Goal: Transaction & Acquisition: Download file/media

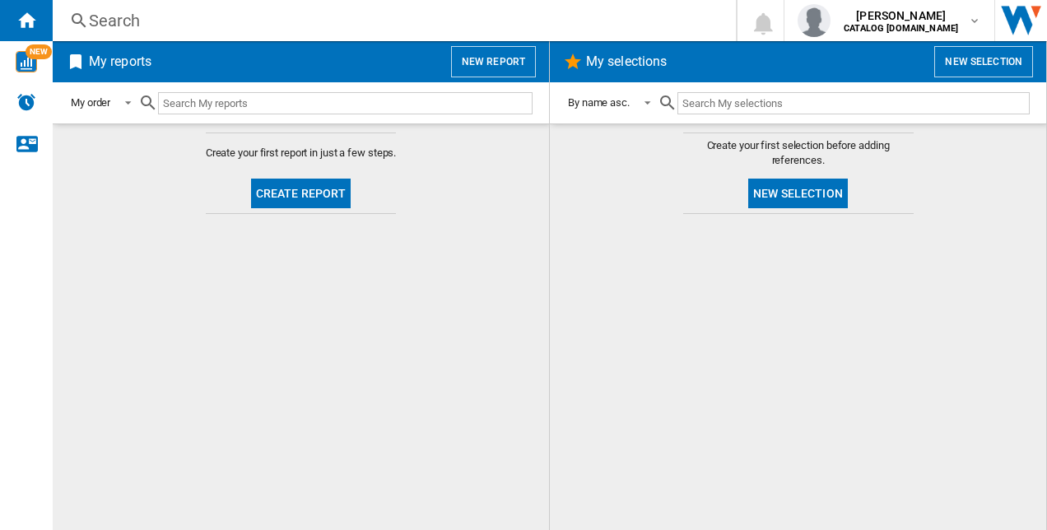
click at [294, 95] on input "text" at bounding box center [345, 103] width 374 height 22
click at [128, 58] on h2 "My reports" at bounding box center [120, 61] width 69 height 31
click at [113, 100] on md-select-value "My order" at bounding box center [103, 103] width 69 height 39
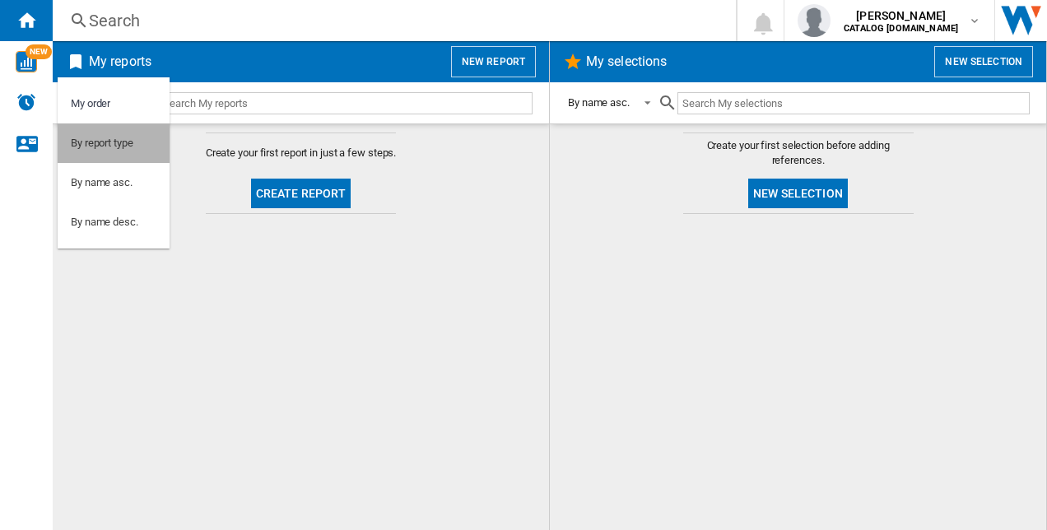
click at [115, 145] on div "By report type" at bounding box center [102, 143] width 63 height 15
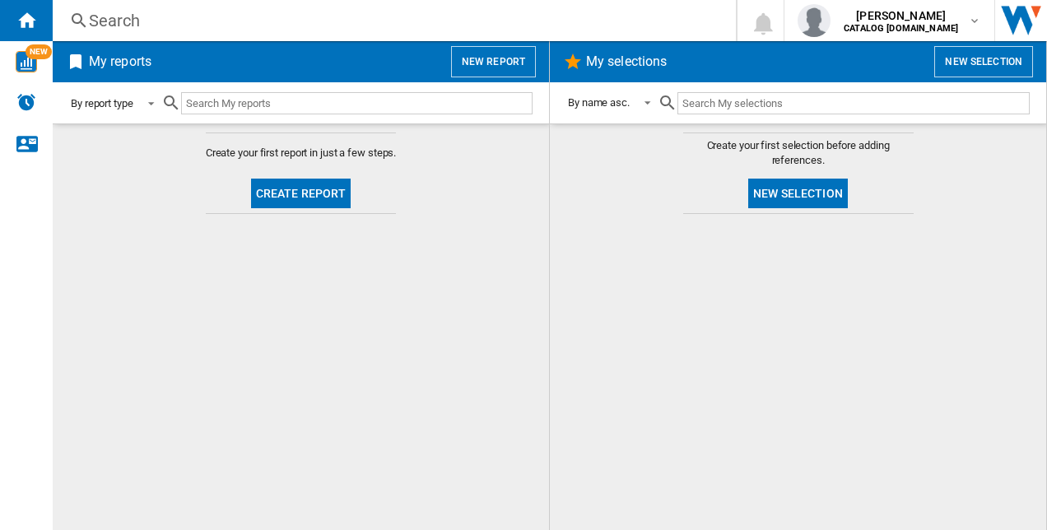
click at [123, 100] on div "By report type" at bounding box center [102, 103] width 63 height 12
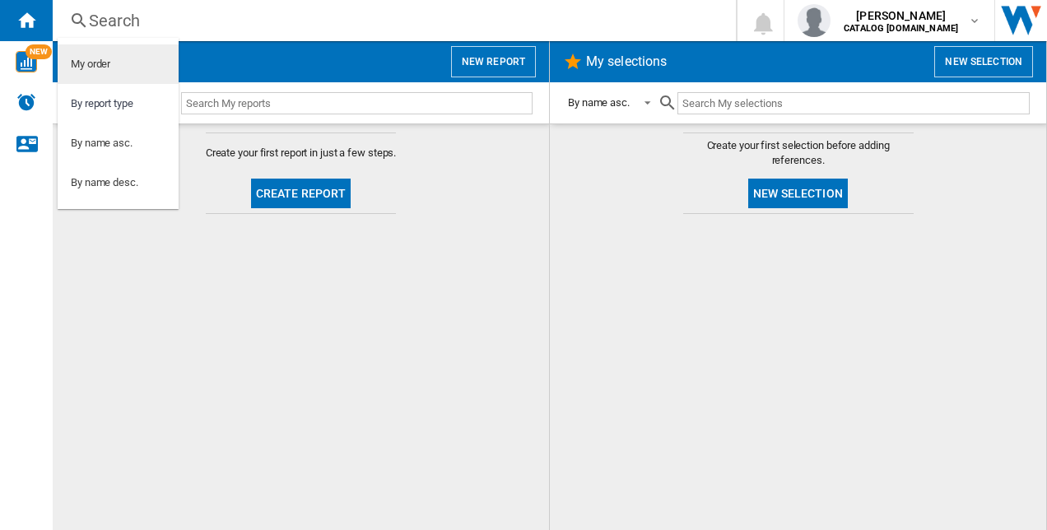
click at [128, 74] on md-option "My order" at bounding box center [118, 64] width 121 height 40
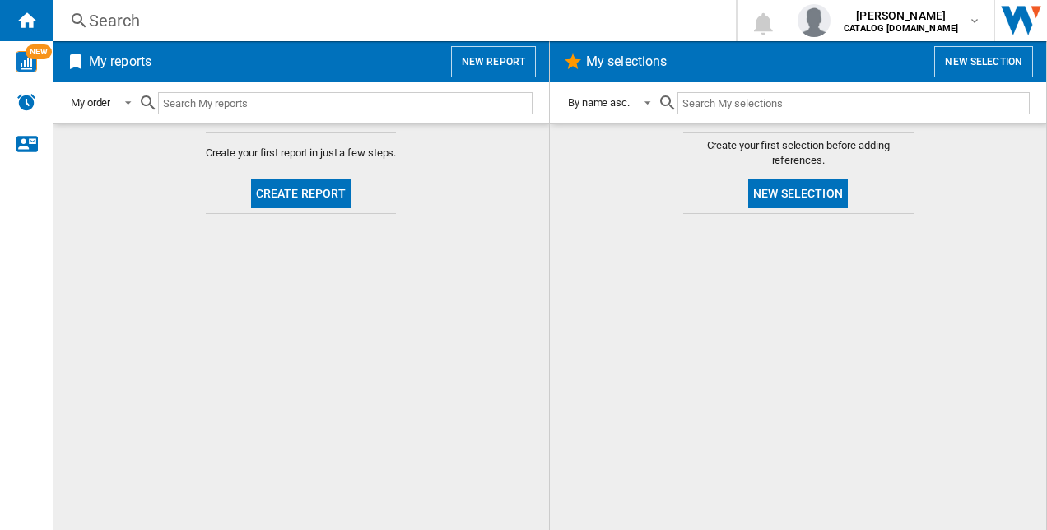
click at [290, 193] on button "Create report" at bounding box center [301, 194] width 100 height 30
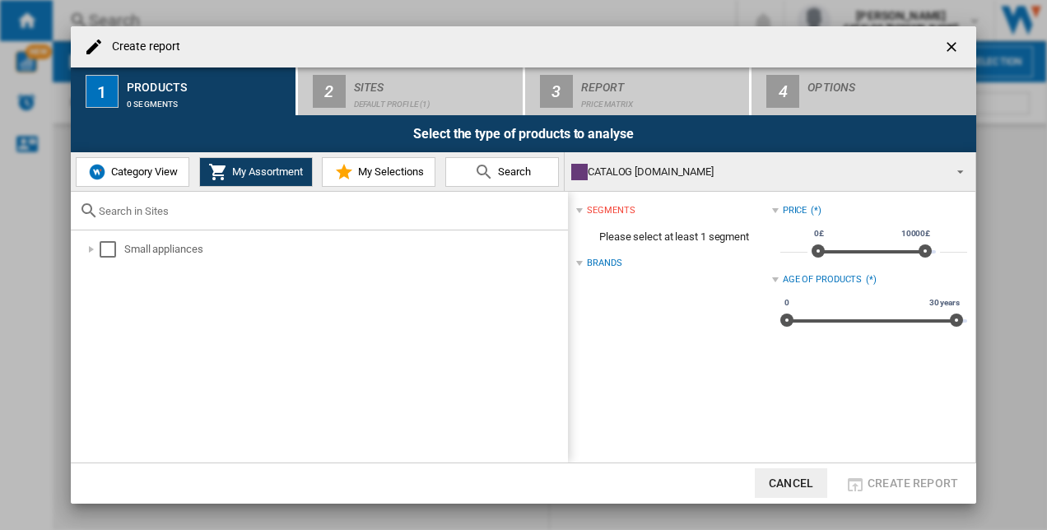
click at [352, 170] on md-icon at bounding box center [344, 172] width 20 height 20
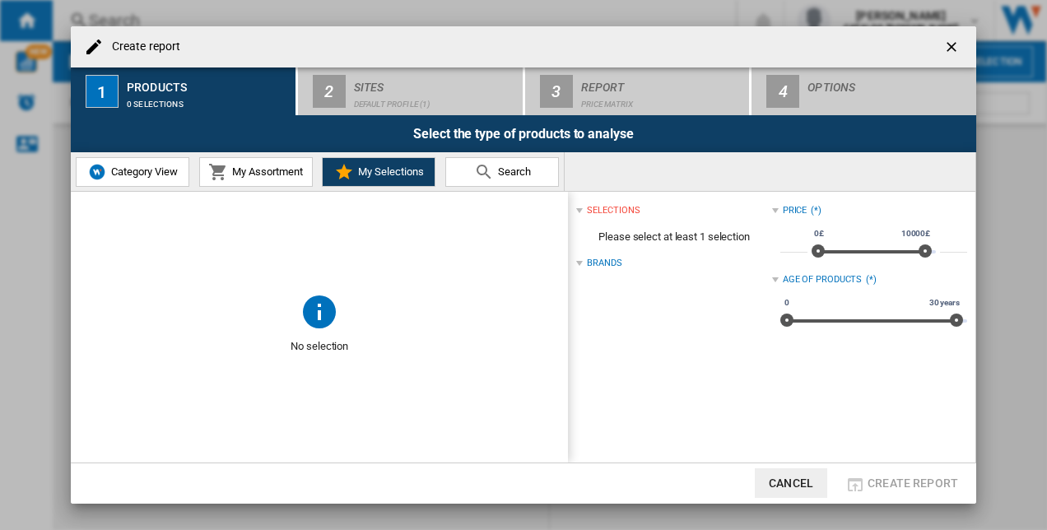
click at [291, 170] on span "My Assortment" at bounding box center [265, 171] width 75 height 12
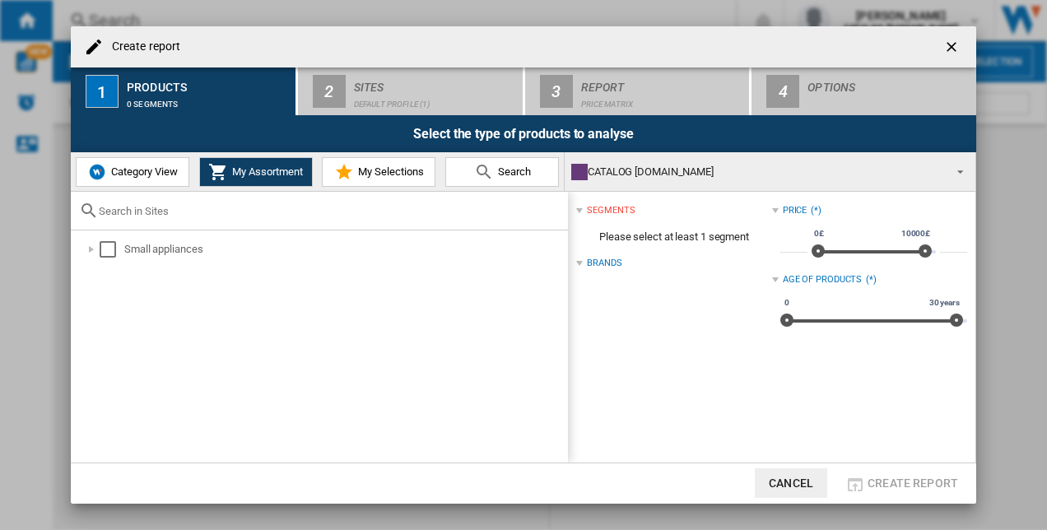
drag, startPoint x: 951, startPoint y: 50, endPoint x: 874, endPoint y: 82, distance: 83.8
click at [951, 50] on ng-md-icon "getI18NText('BUTTONS.CLOSE_DIALOG')" at bounding box center [953, 49] width 20 height 20
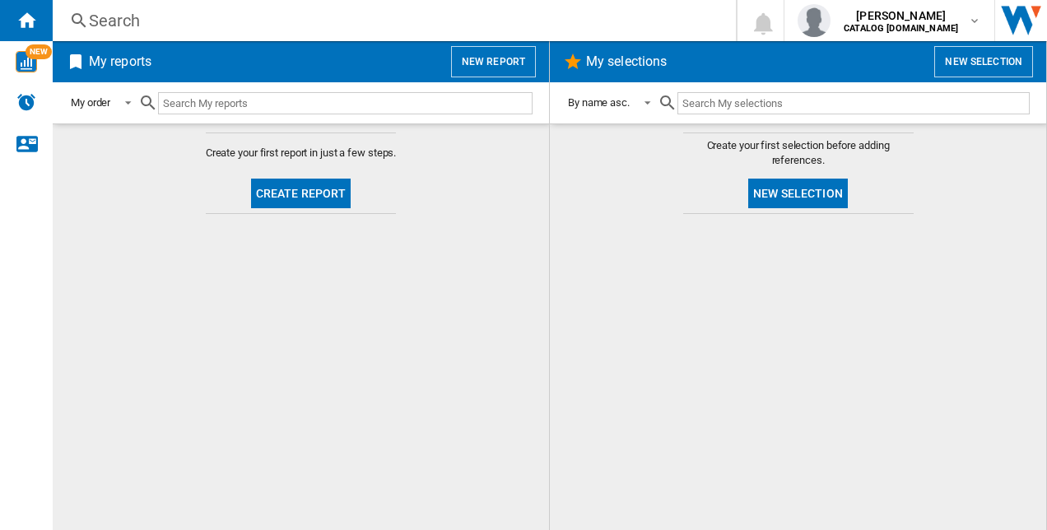
click at [506, 70] on button "New report" at bounding box center [493, 61] width 85 height 31
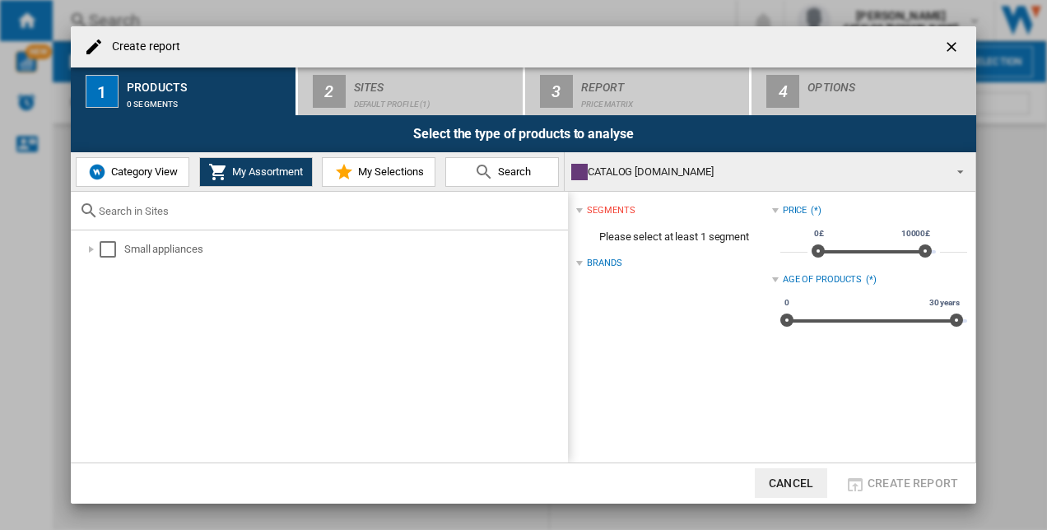
click at [403, 63] on div "Create report" at bounding box center [523, 46] width 905 height 41
drag, startPoint x: 946, startPoint y: 49, endPoint x: 899, endPoint y: 44, distance: 48.0
click at [947, 46] on ng-md-icon "getI18NText('BUTTONS.CLOSE_DIALOG')" at bounding box center [953, 49] width 20 height 20
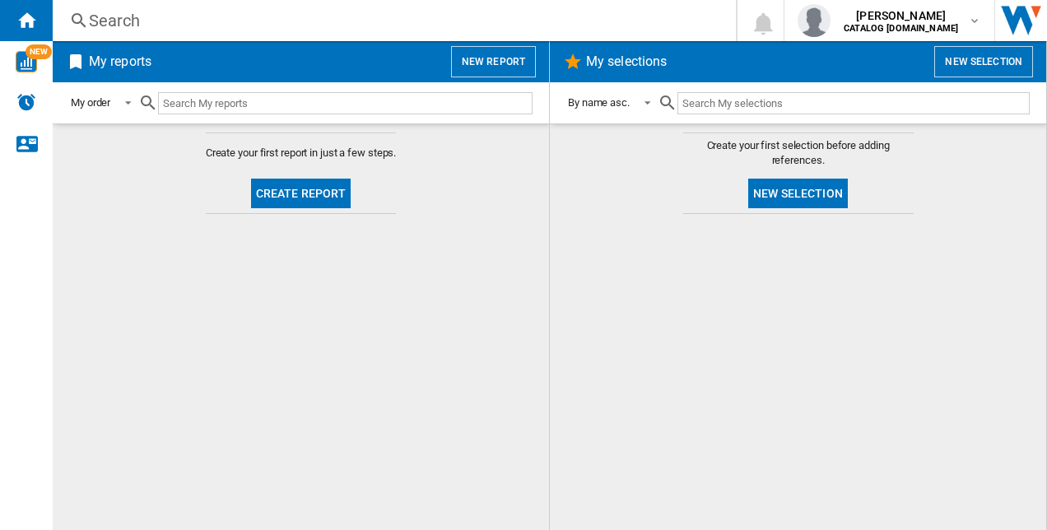
click at [319, 182] on button "Create report" at bounding box center [301, 194] width 100 height 30
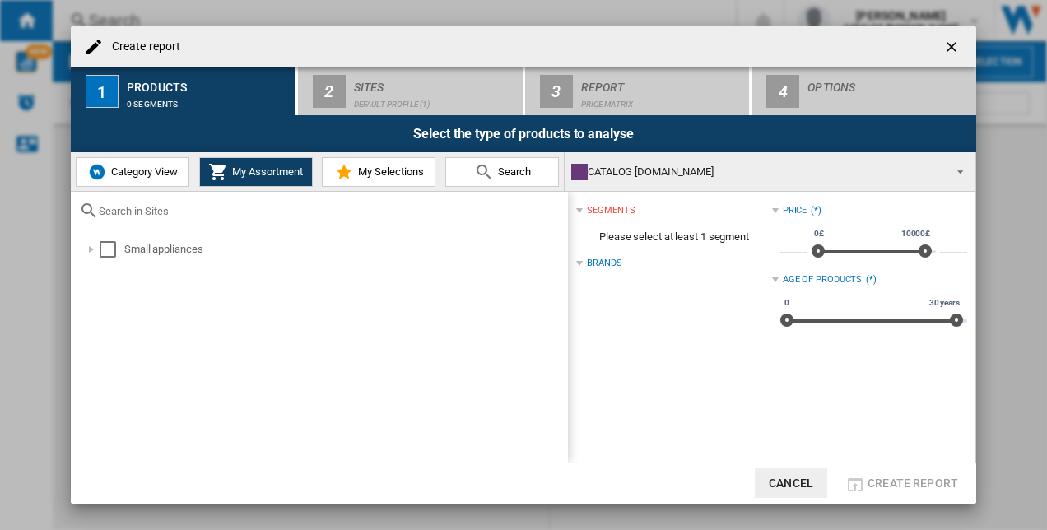
click at [158, 171] on span "Category View" at bounding box center [142, 171] width 71 height 12
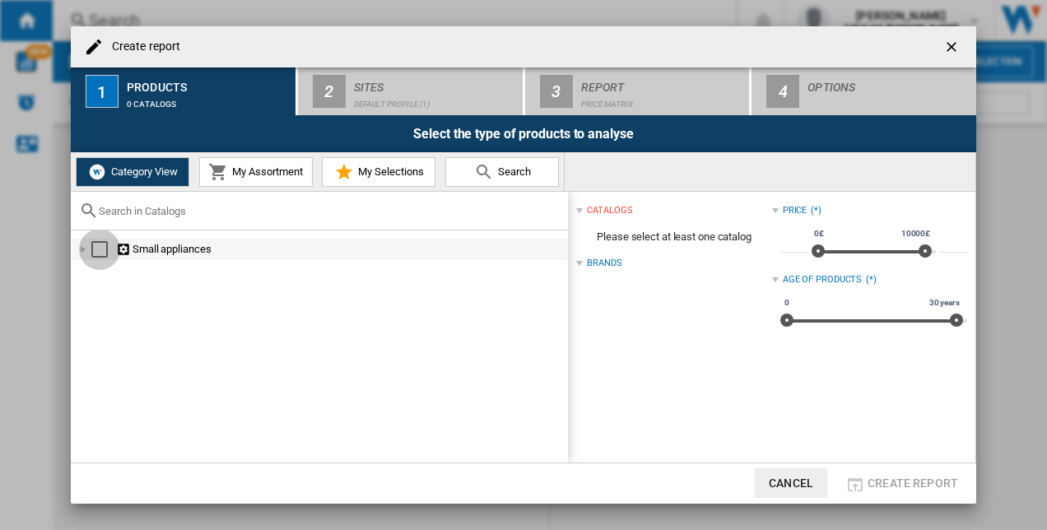
click at [99, 250] on div "Select" at bounding box center [99, 249] width 16 height 16
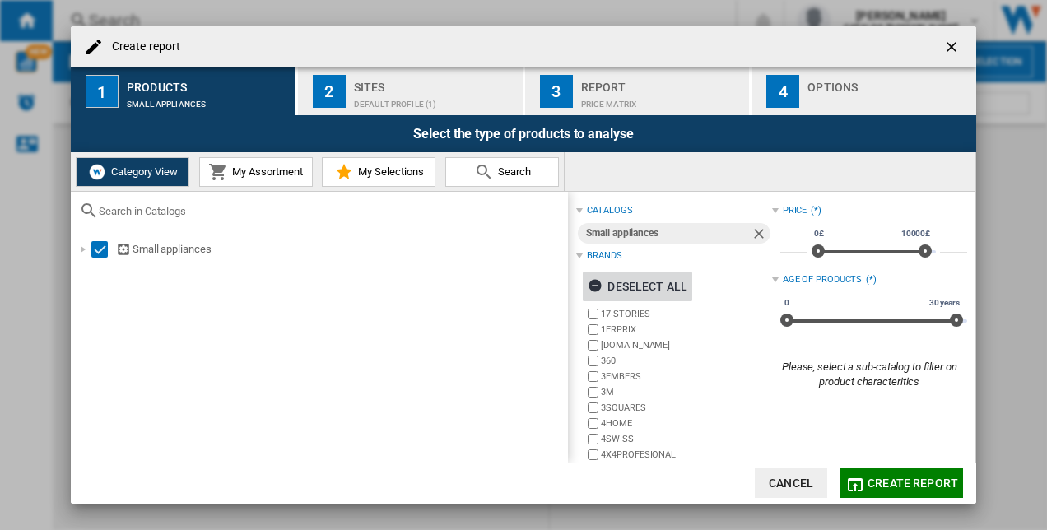
click at [600, 286] on ng-md-icon "button" at bounding box center [598, 288] width 20 height 20
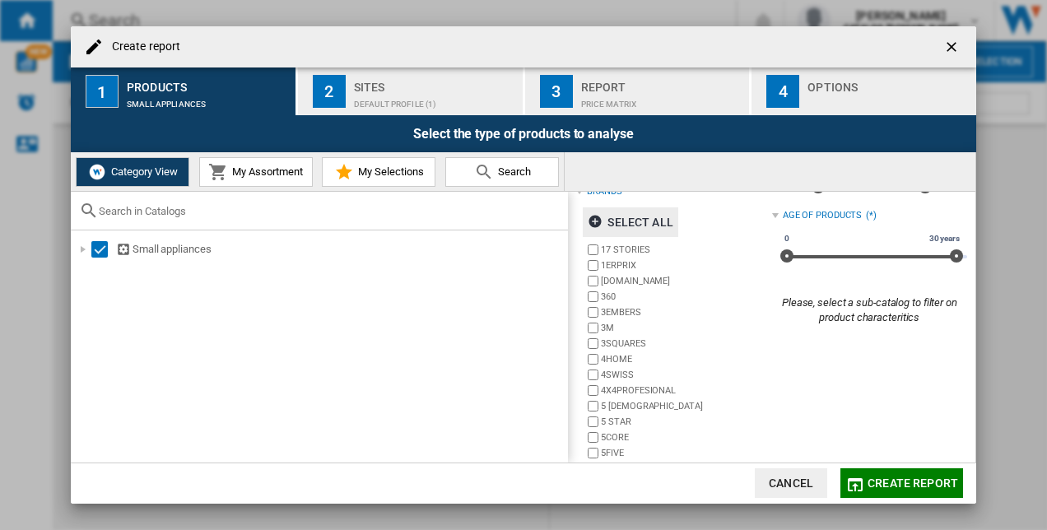
scroll to position [114, 0]
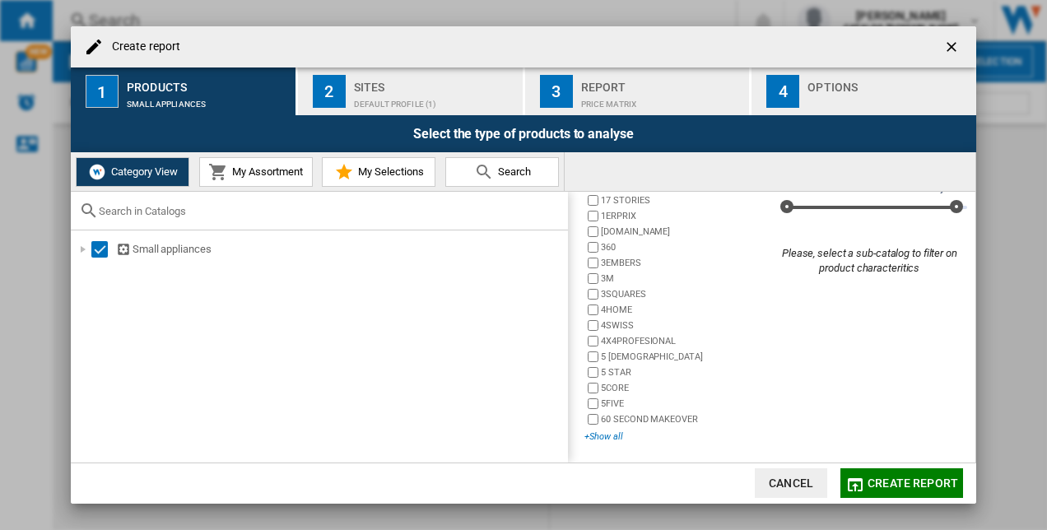
click at [609, 438] on div "+Show all" at bounding box center [677, 436] width 187 height 12
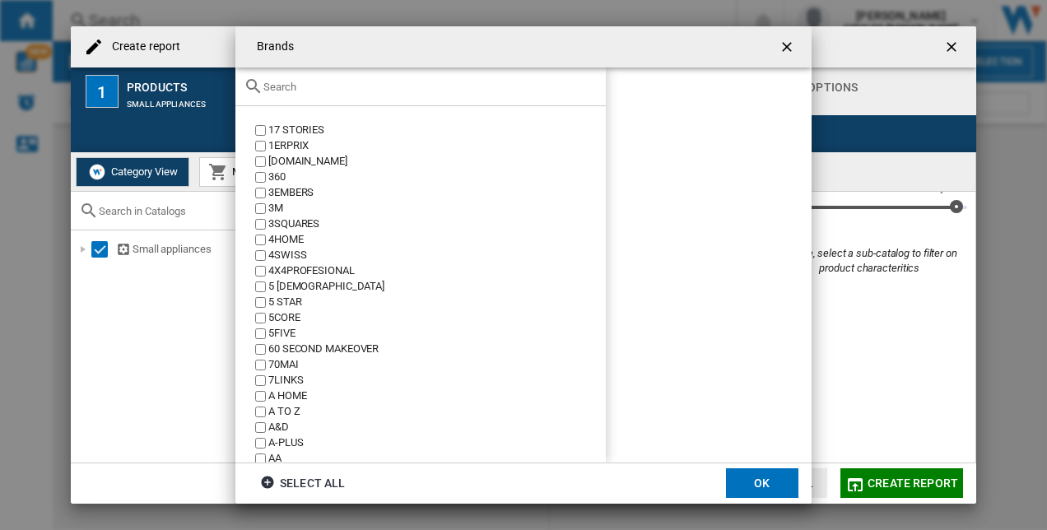
click at [336, 87] on input "text" at bounding box center [430, 87] width 334 height 12
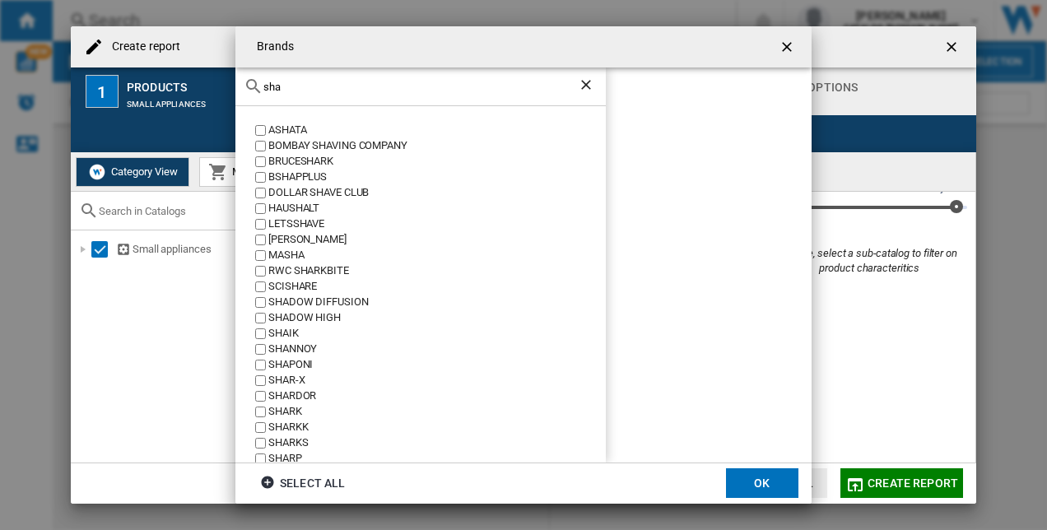
type input "sha"
click at [276, 405] on div "SHARK" at bounding box center [436, 412] width 337 height 16
drag, startPoint x: 739, startPoint y: 475, endPoint x: 472, endPoint y: 352, distance: 293.5
click at [740, 476] on button "OK" at bounding box center [762, 483] width 72 height 30
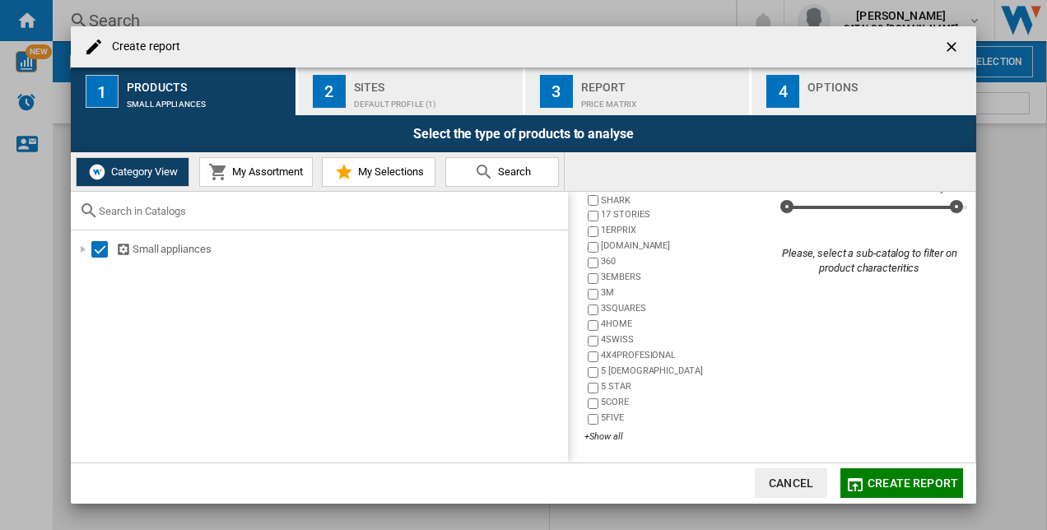
click at [235, 172] on span "My Assortment" at bounding box center [265, 171] width 75 height 12
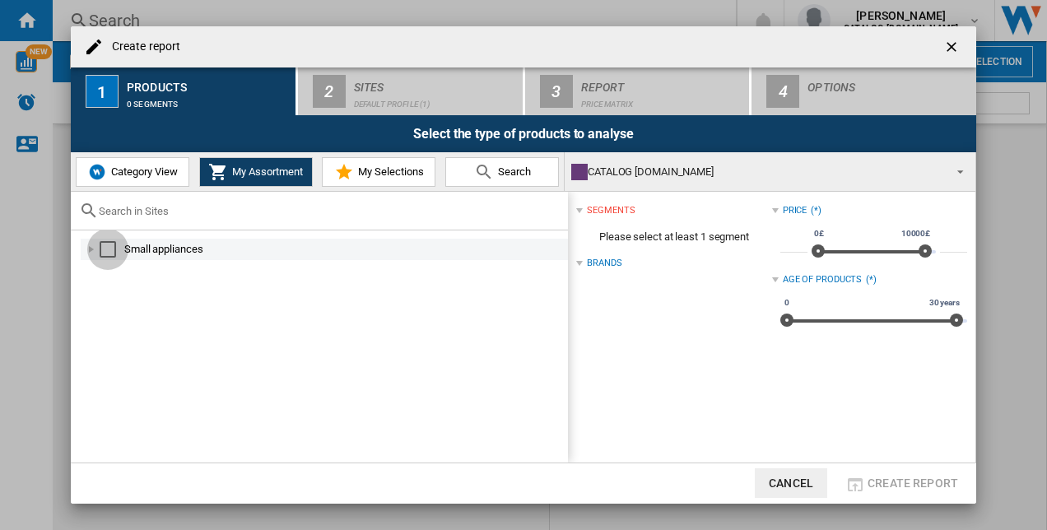
click at [113, 252] on div "Select" at bounding box center [108, 249] width 16 height 16
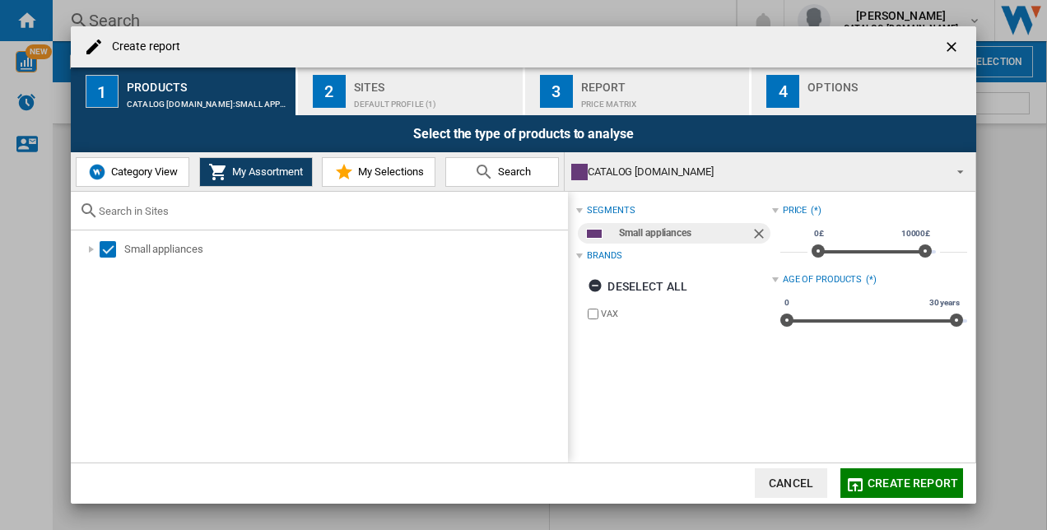
click at [393, 98] on div "Default profile (1)" at bounding box center [435, 99] width 162 height 17
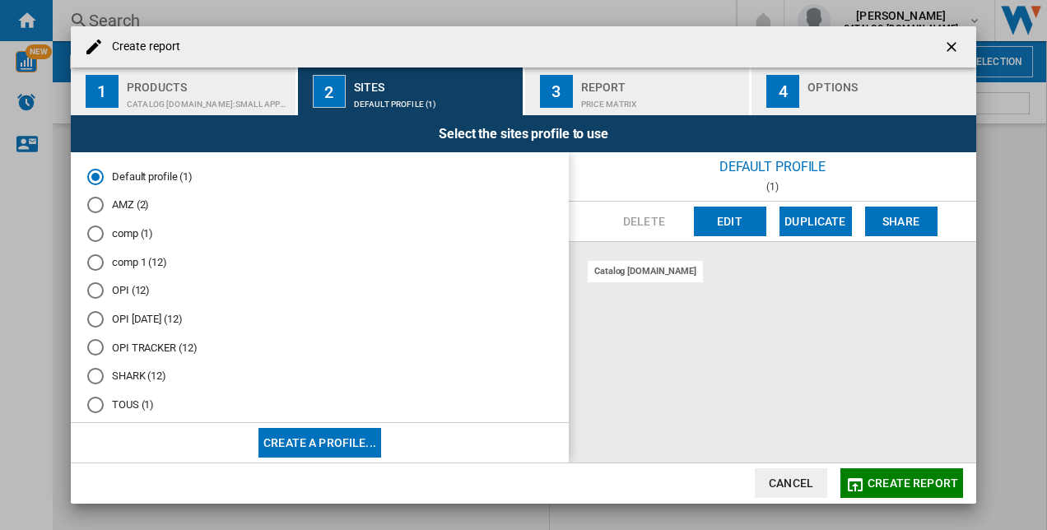
click at [114, 379] on md-radio-button "SHARK (12)" at bounding box center [319, 377] width 465 height 16
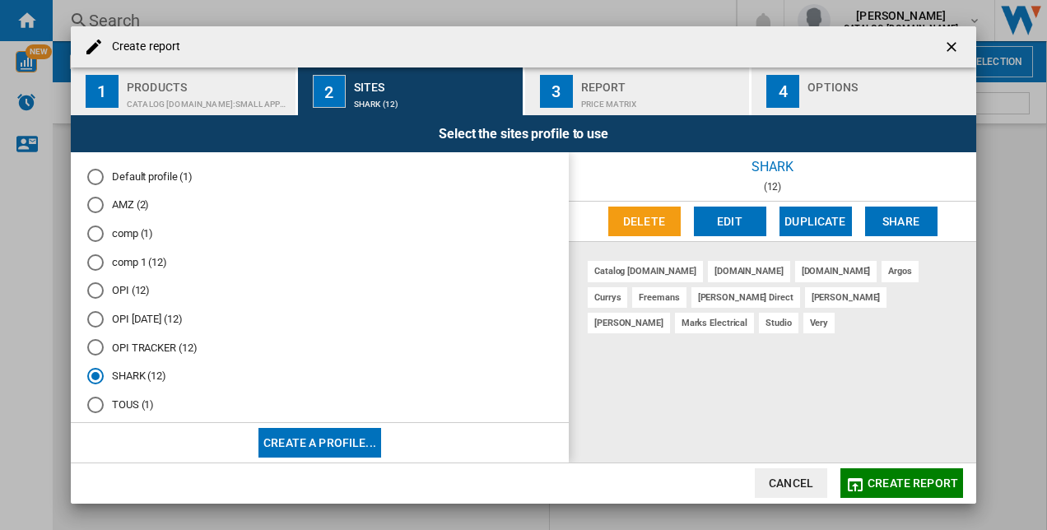
click at [899, 481] on span "Create report" at bounding box center [912, 483] width 91 height 13
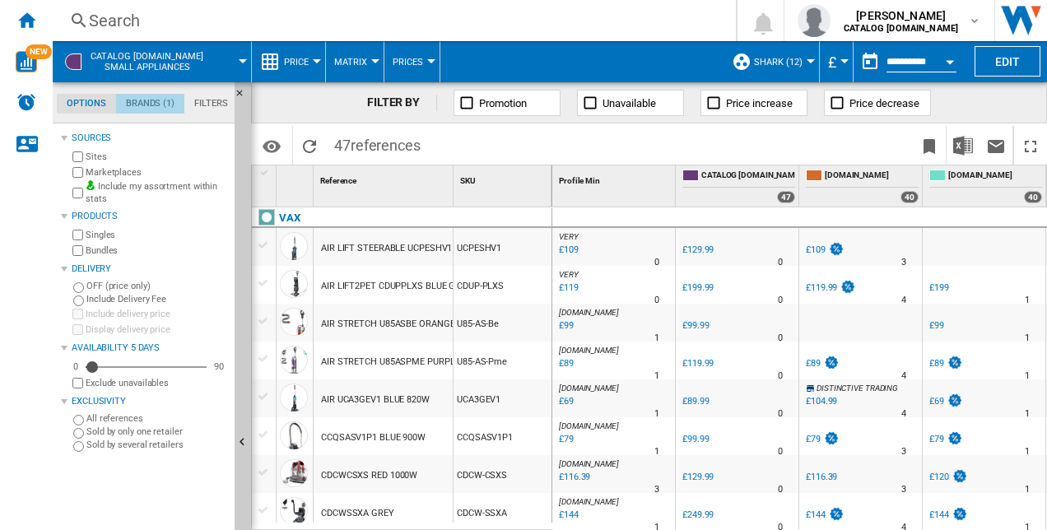
click at [160, 105] on md-tab-item "Brands (1)" at bounding box center [150, 104] width 68 height 20
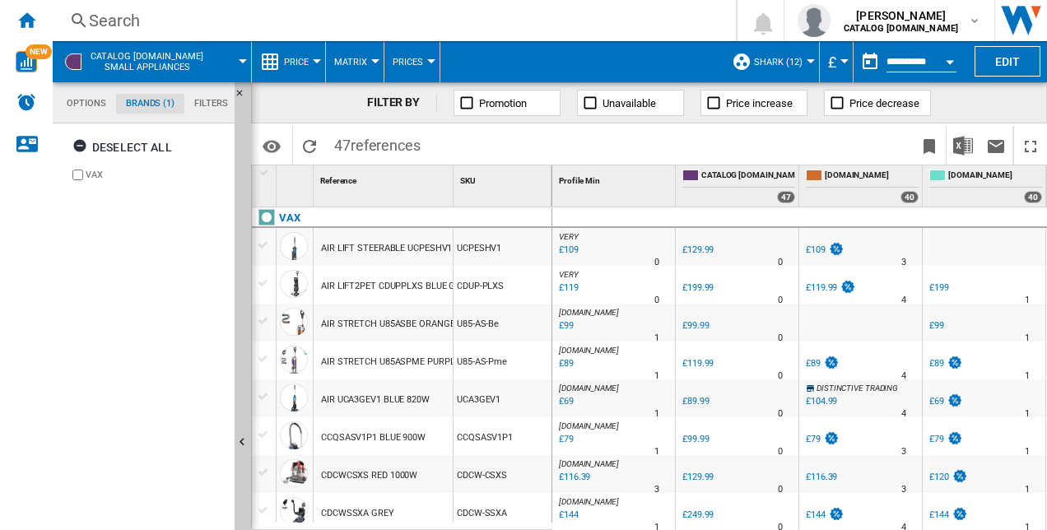
click at [201, 104] on md-tab-item "Filters" at bounding box center [210, 104] width 53 height 20
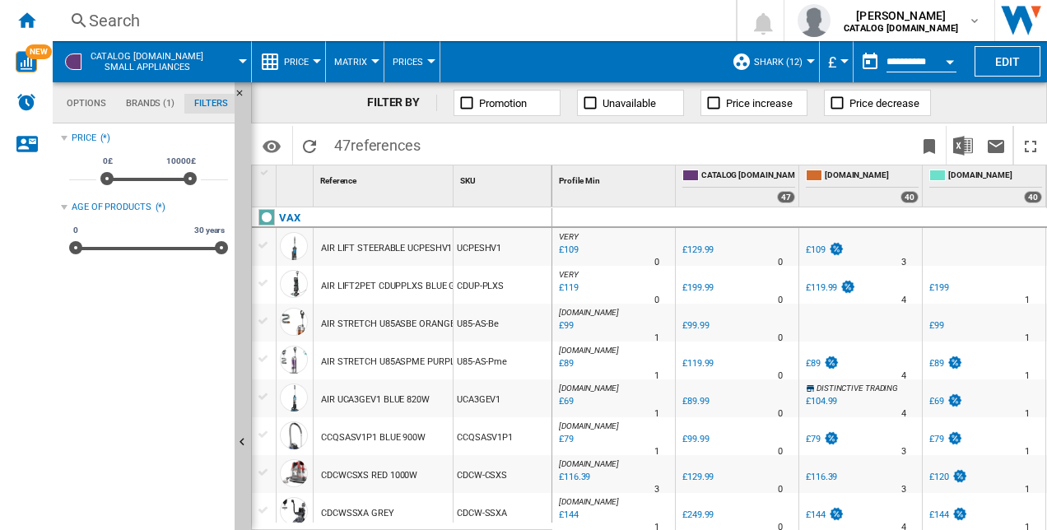
scroll to position [106, 0]
click at [84, 105] on md-tab-item "Options" at bounding box center [86, 104] width 59 height 20
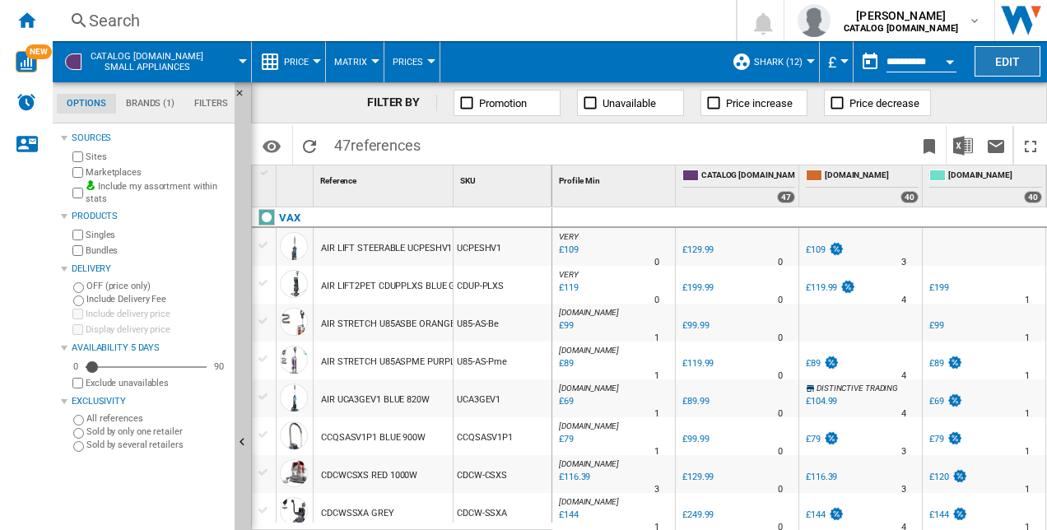
click at [1016, 58] on button "Edit" at bounding box center [1007, 61] width 66 height 30
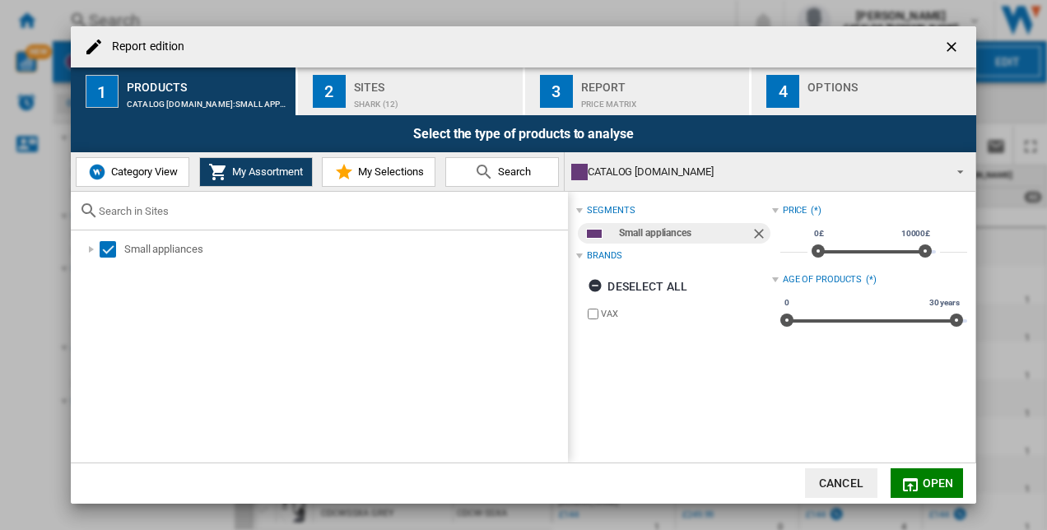
click at [331, 94] on div "2" at bounding box center [329, 91] width 33 height 33
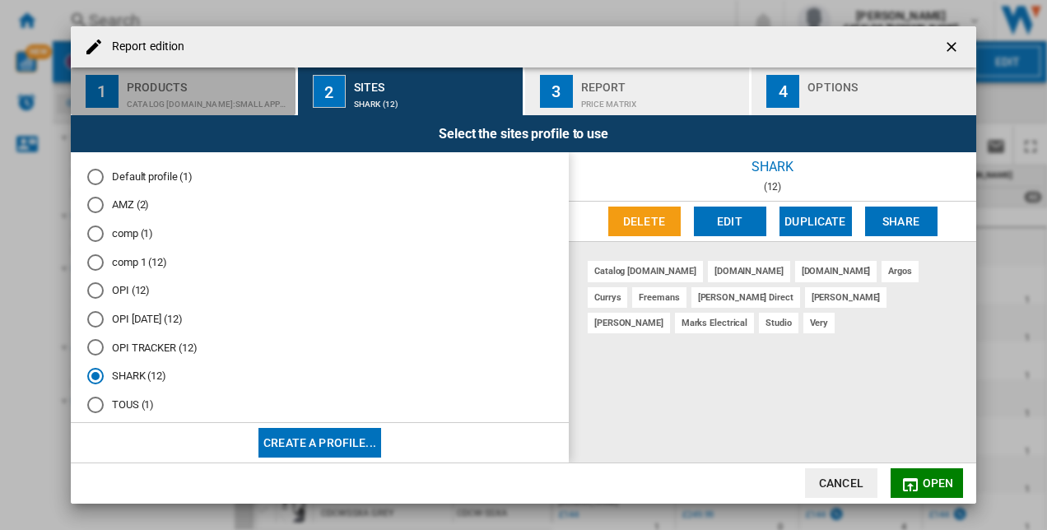
click at [196, 83] on div "Products" at bounding box center [208, 82] width 162 height 17
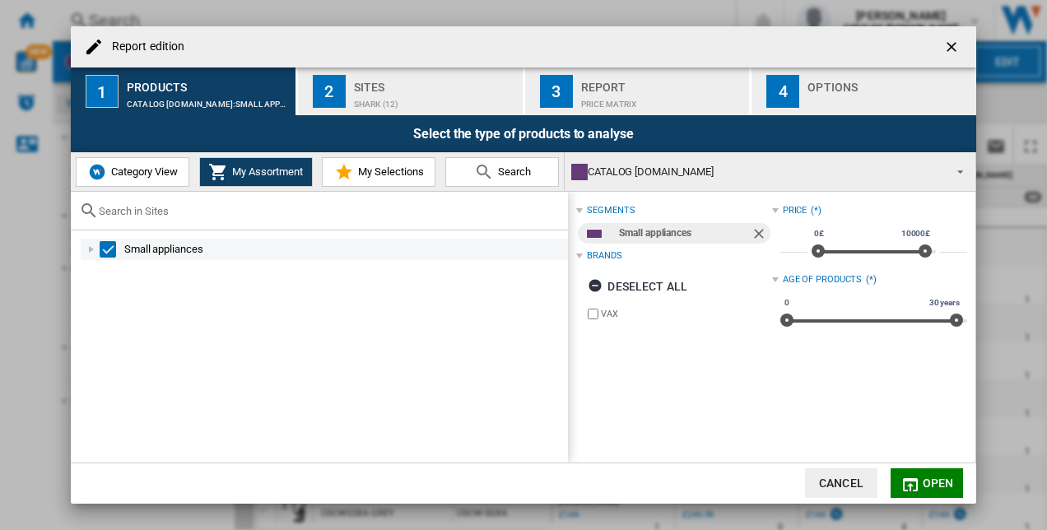
click at [111, 244] on div "Select" at bounding box center [108, 249] width 16 height 16
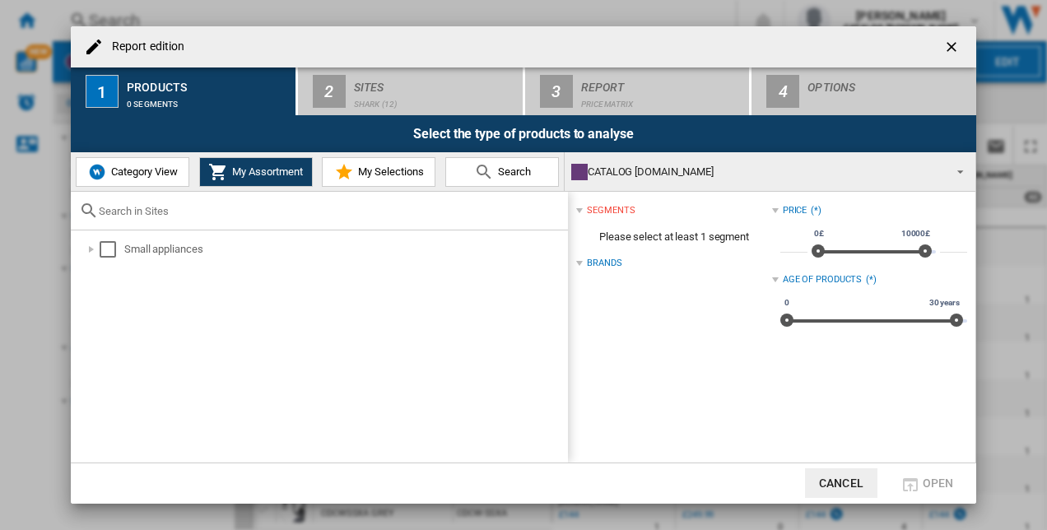
click at [162, 171] on span "Category View" at bounding box center [142, 171] width 71 height 12
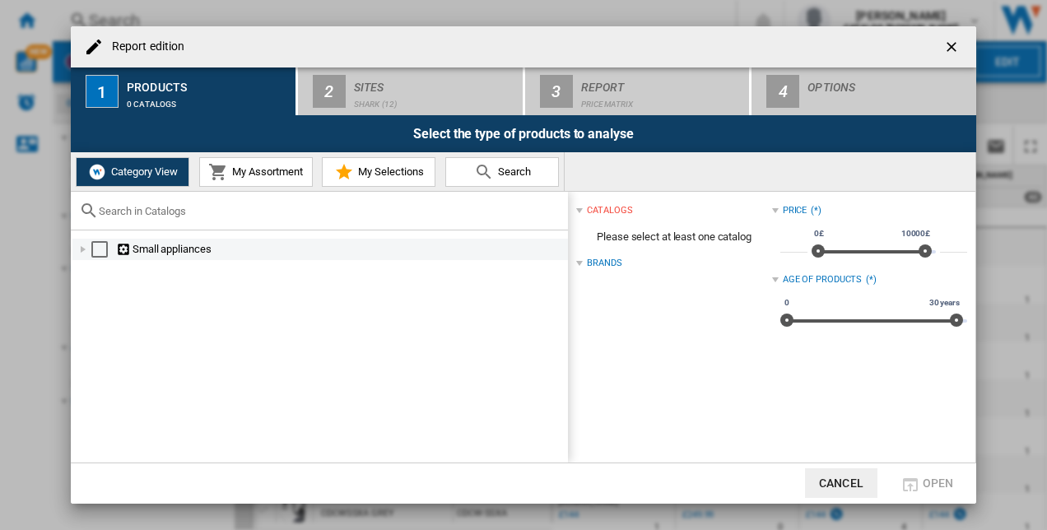
click at [101, 253] on div "Select" at bounding box center [99, 249] width 16 height 16
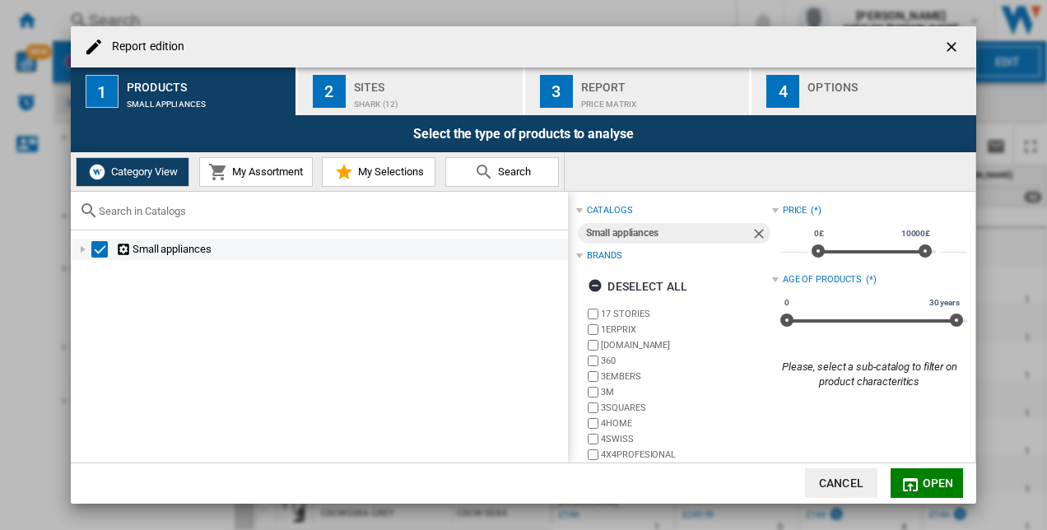
click at [160, 250] on div "Small appliances" at bounding box center [340, 249] width 449 height 16
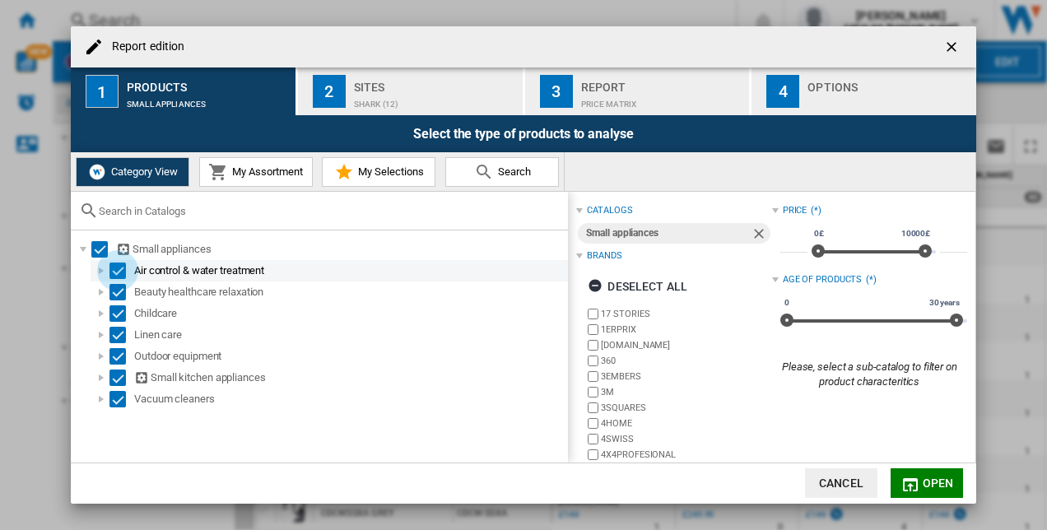
click at [123, 270] on div "Select" at bounding box center [117, 271] width 16 height 16
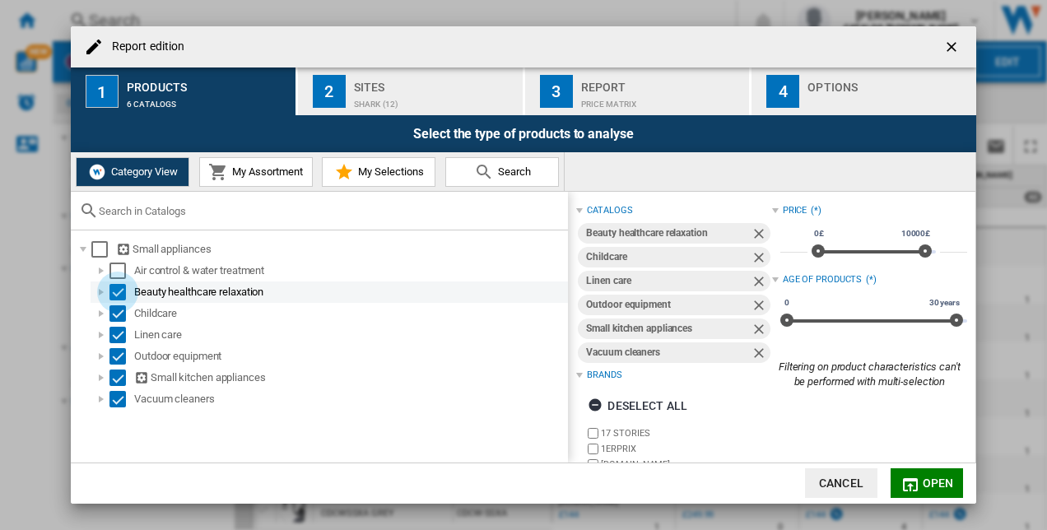
click at [123, 288] on div "Select" at bounding box center [117, 292] width 16 height 16
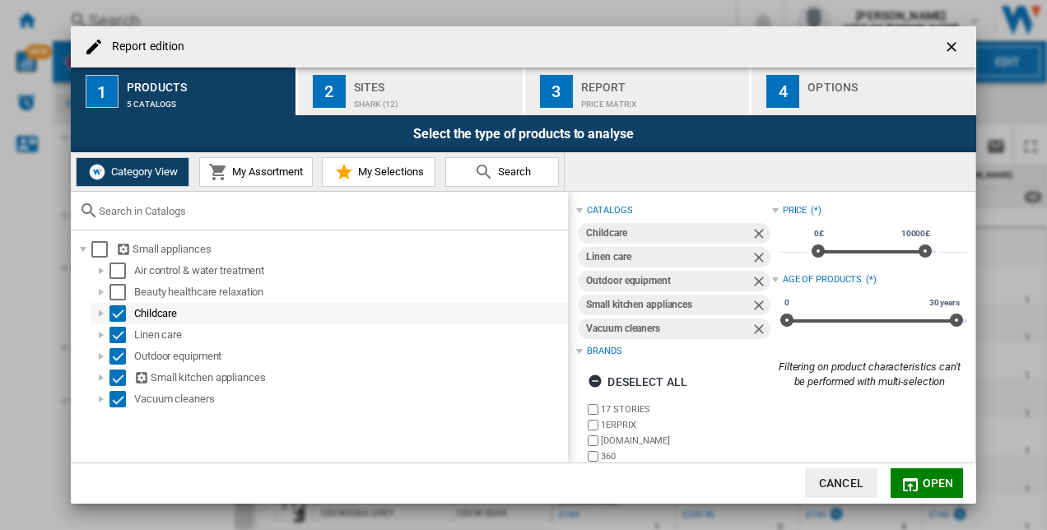
click at [117, 311] on div "Select" at bounding box center [117, 313] width 16 height 16
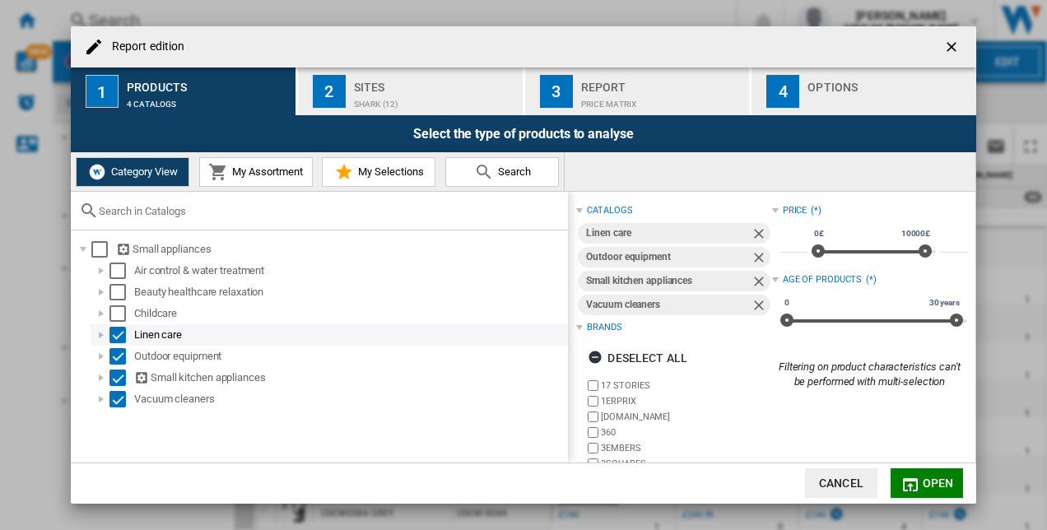
click at [123, 336] on div "Select" at bounding box center [117, 335] width 16 height 16
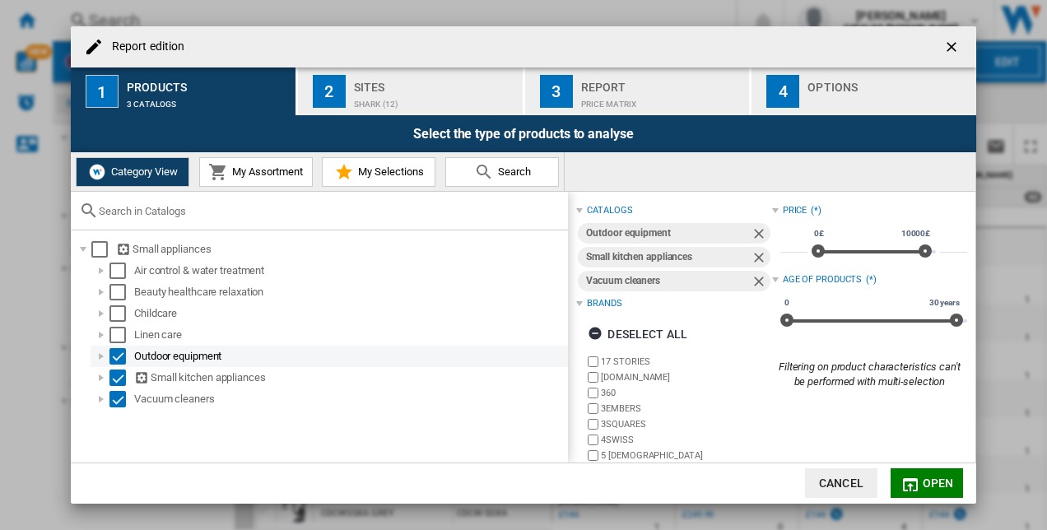
click at [128, 357] on md-checkbox "Select" at bounding box center [121, 356] width 25 height 16
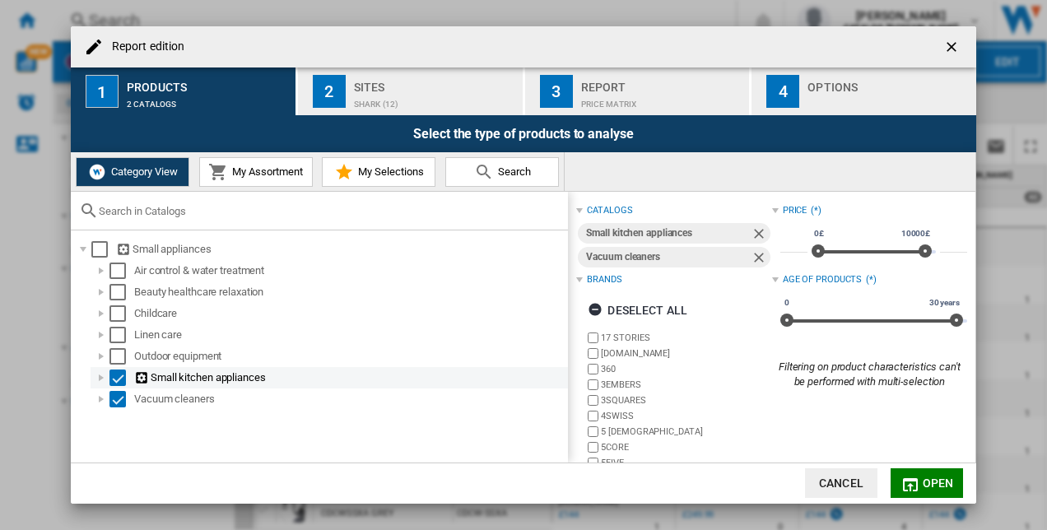
click at [122, 375] on div "Select" at bounding box center [117, 378] width 16 height 16
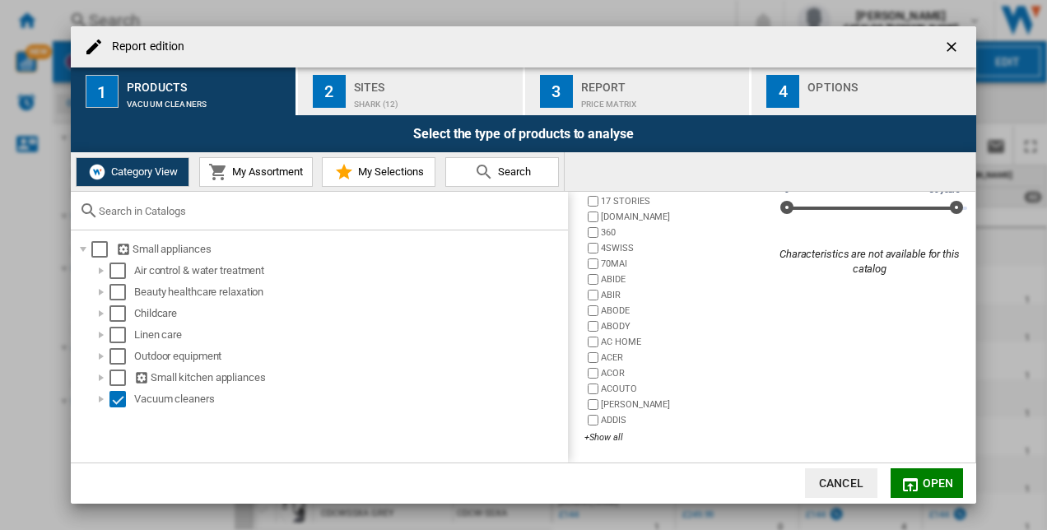
scroll to position [114, 0]
click at [608, 433] on div "+Show all" at bounding box center [677, 436] width 187 height 12
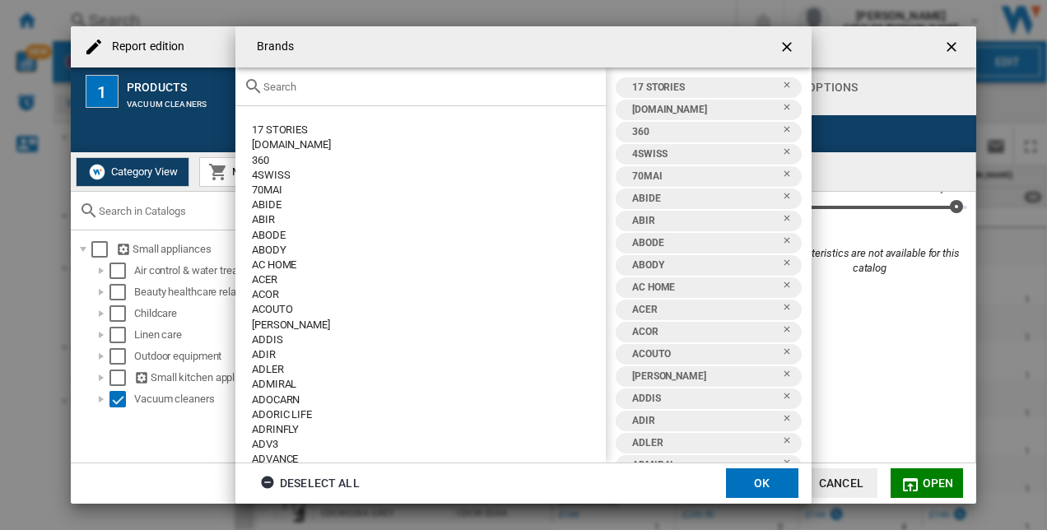
click at [297, 89] on input "Brands 17 ..." at bounding box center [430, 87] width 334 height 12
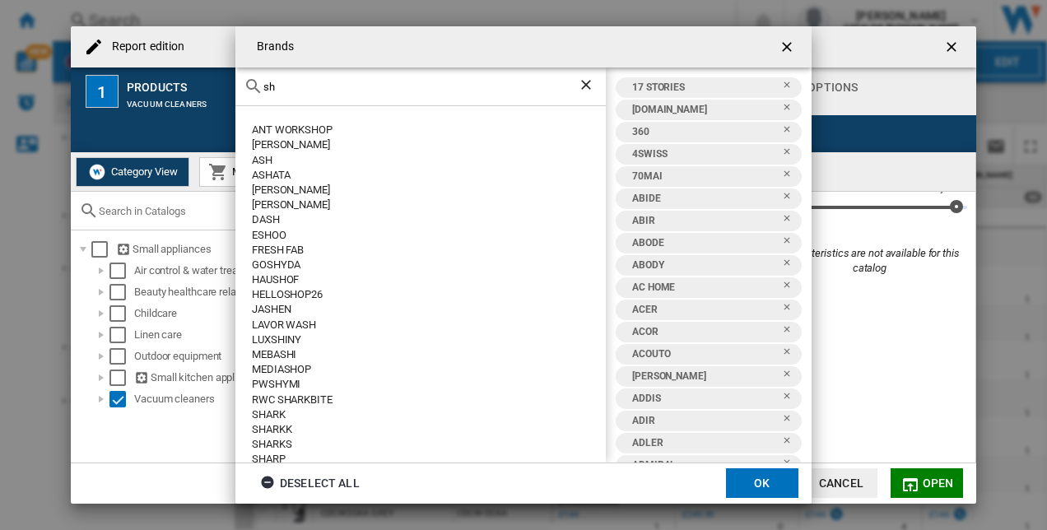
click at [792, 47] on ng-md-icon "getI18NText('BUTTONS.CLOSE_DIALOG')" at bounding box center [789, 49] width 20 height 20
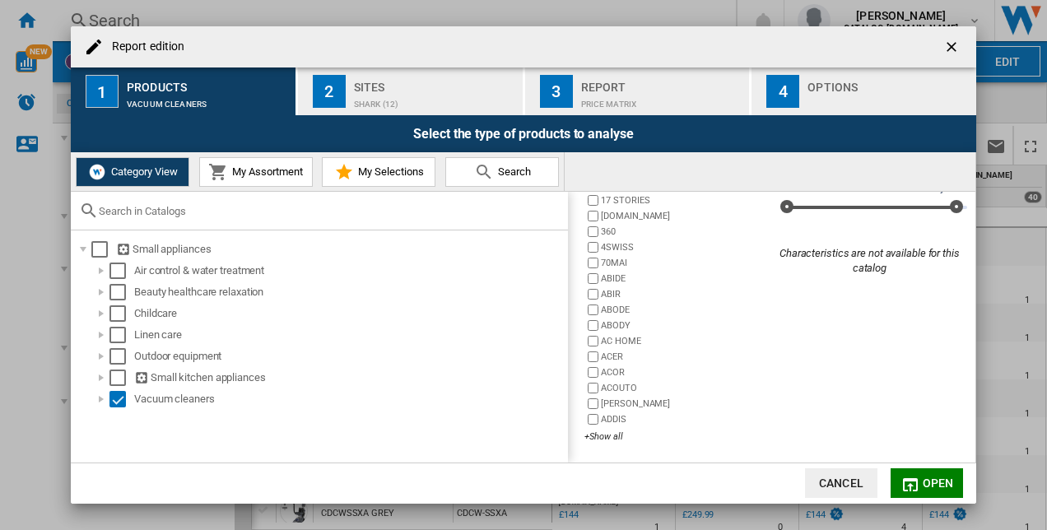
drag, startPoint x: 625, startPoint y: 286, endPoint x: 621, endPoint y: 300, distance: 14.1
click at [626, 188] on div "Deselect all" at bounding box center [638, 173] width 100 height 30
click at [611, 439] on div "+Show all" at bounding box center [677, 436] width 187 height 12
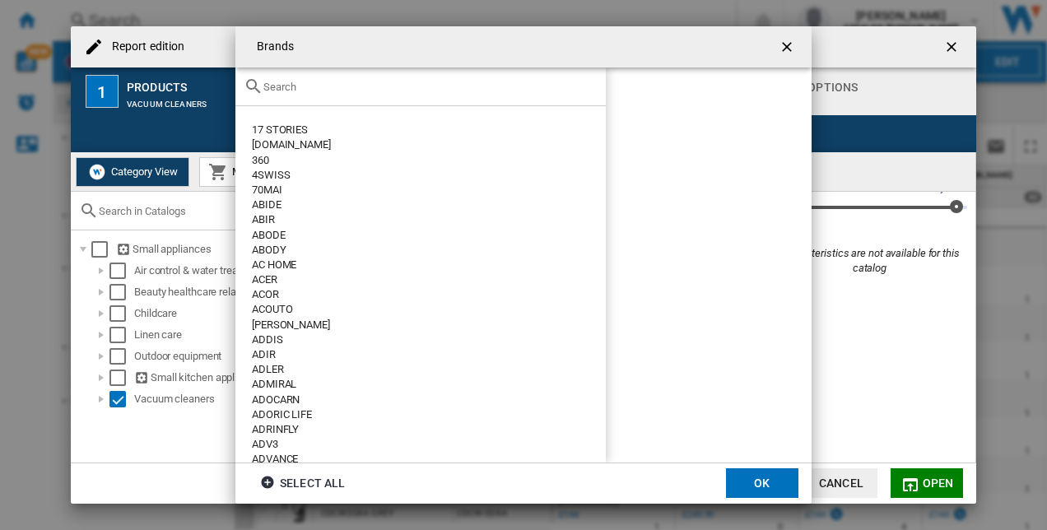
click at [295, 84] on input "Brands 17 ..." at bounding box center [430, 87] width 334 height 12
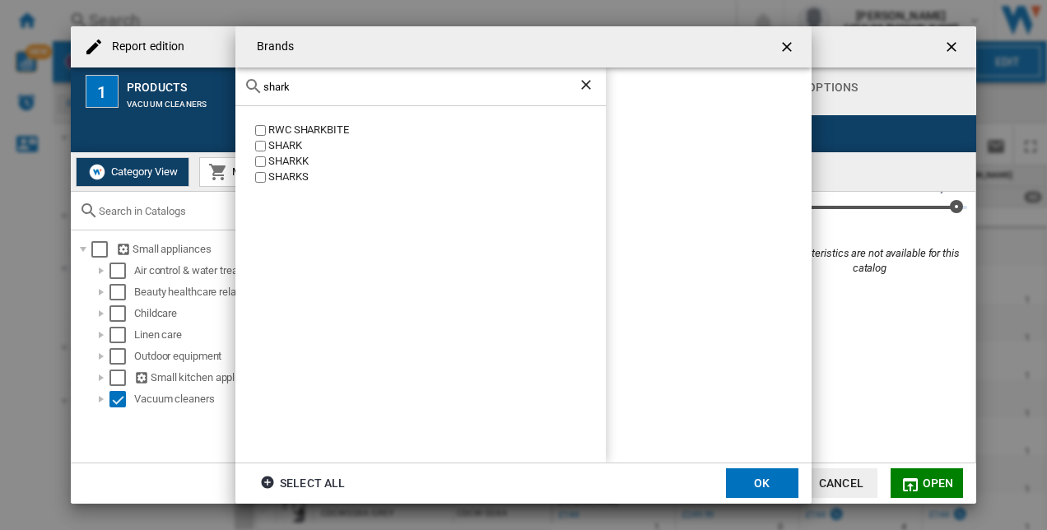
type input "shark"
click at [282, 142] on div "SHARK" at bounding box center [436, 146] width 337 height 16
click at [751, 485] on button "OK" at bounding box center [762, 483] width 72 height 30
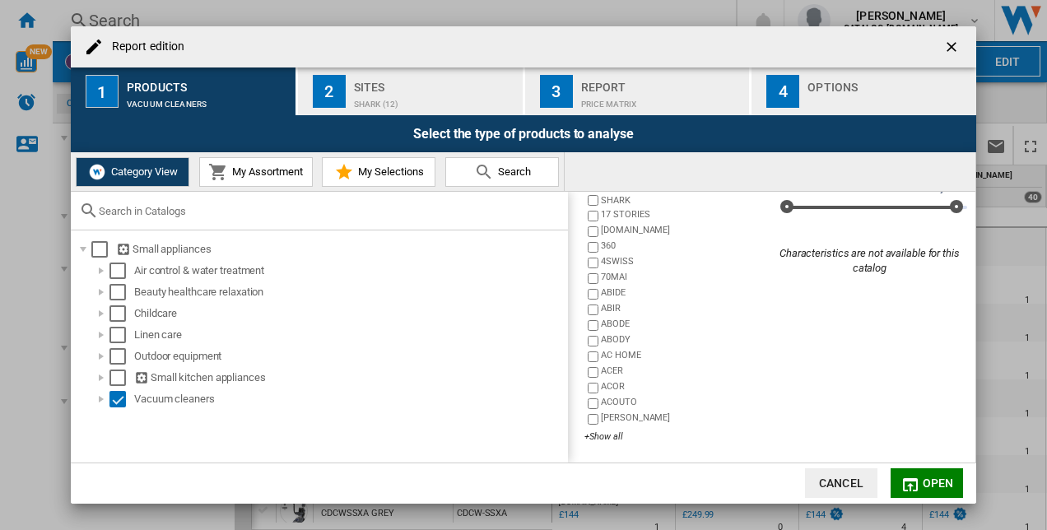
click at [918, 475] on md-icon "Report edition ..." at bounding box center [910, 485] width 20 height 20
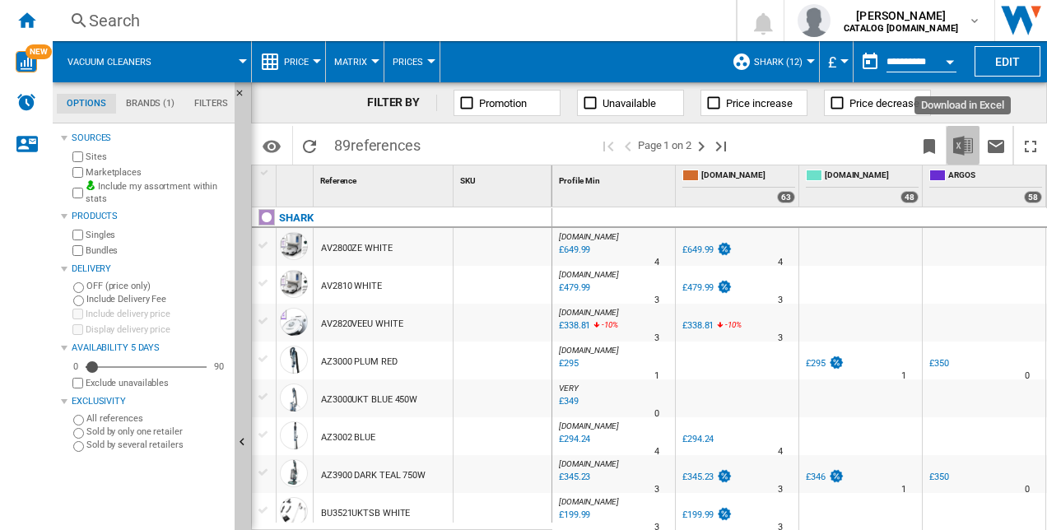
click at [968, 143] on img "Download in Excel" at bounding box center [963, 146] width 20 height 20
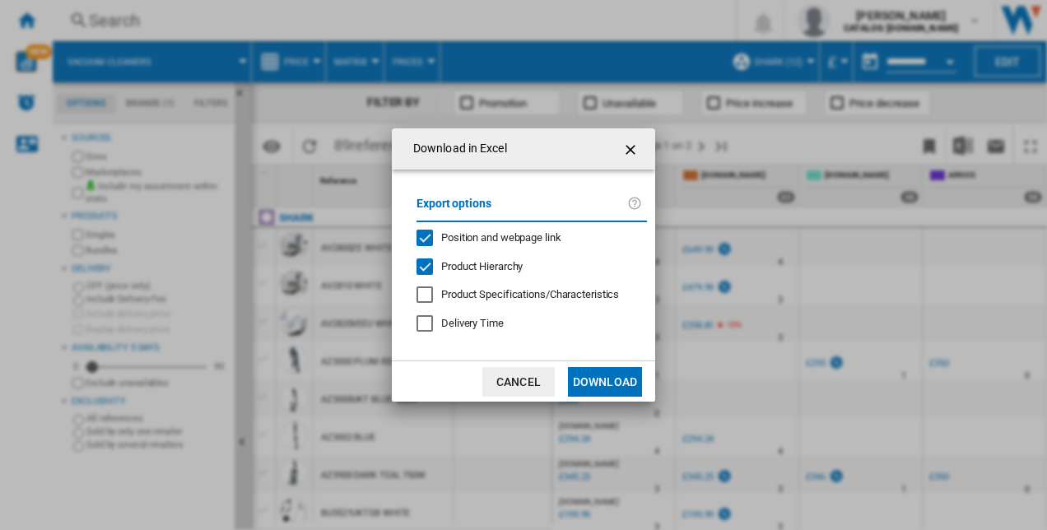
click at [594, 383] on button "Download" at bounding box center [605, 382] width 74 height 30
